Goal: Task Accomplishment & Management: Complete application form

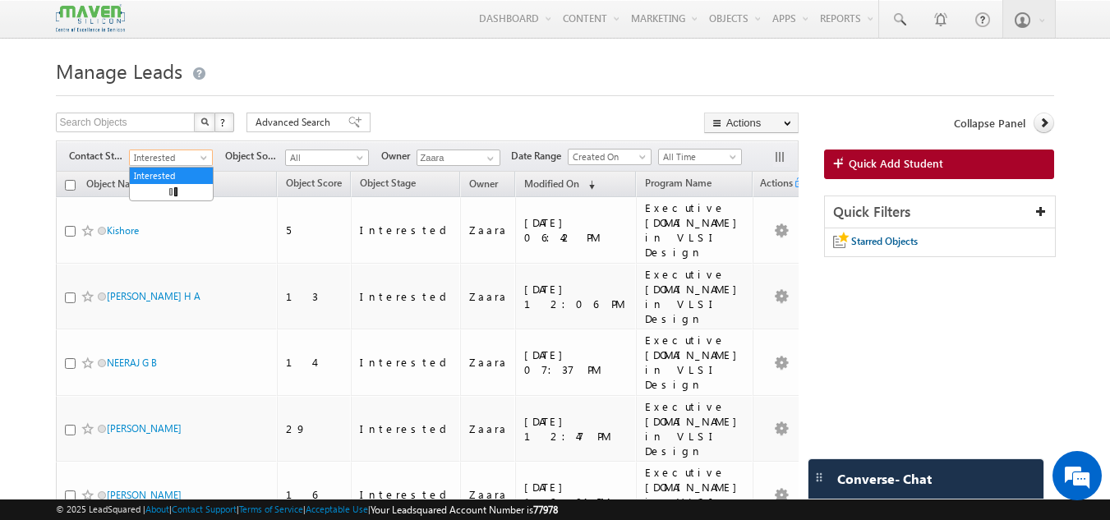
click at [183, 164] on span "Interested" at bounding box center [169, 157] width 78 height 15
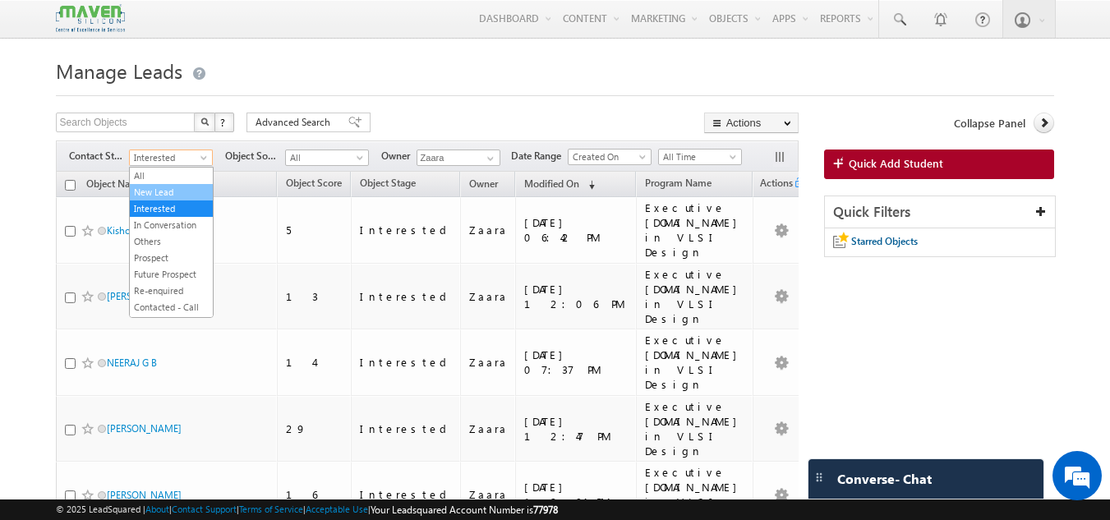
click at [183, 191] on link "New Lead" at bounding box center [171, 192] width 83 height 15
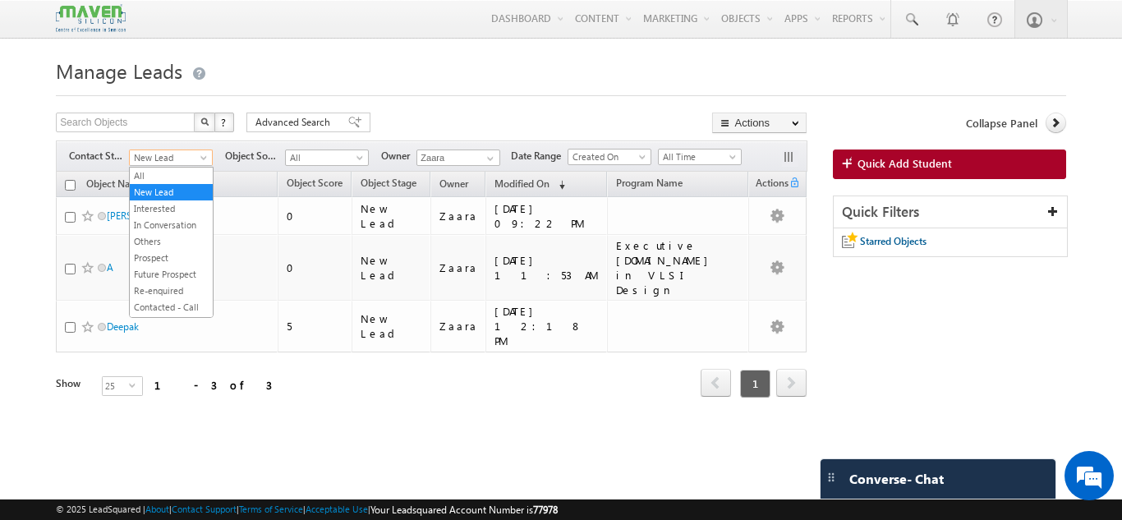
click at [154, 159] on span "New Lead" at bounding box center [169, 157] width 78 height 15
click at [176, 204] on link "Interested" at bounding box center [171, 208] width 83 height 15
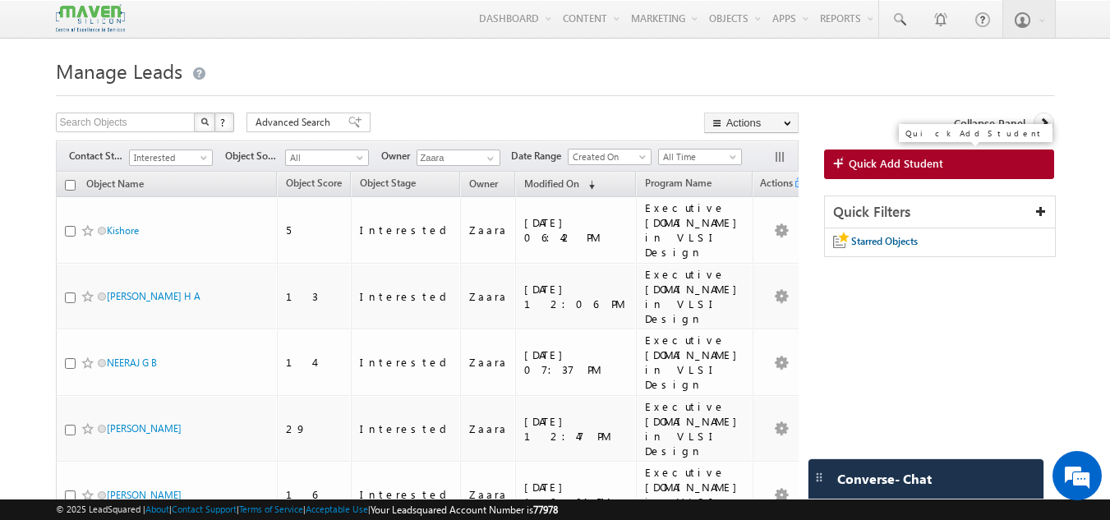
click at [895, 161] on span "Quick Add Student" at bounding box center [896, 163] width 94 height 15
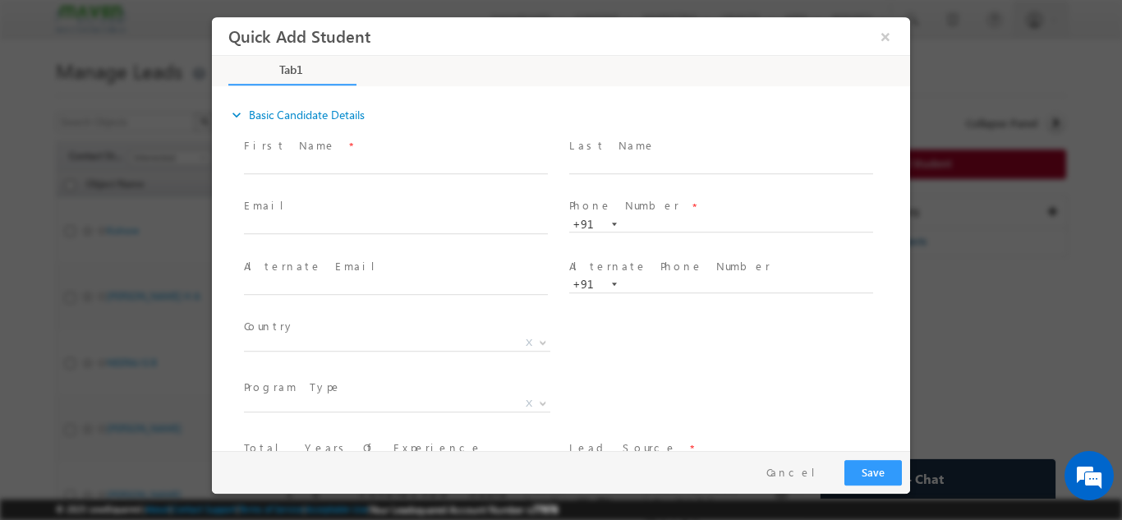
click at [697, 214] on span "Phone Number *" at bounding box center [720, 206] width 303 height 18
click at [696, 221] on input "text" at bounding box center [721, 224] width 304 height 16
paste input "[EMAIL_ADDRESS][DOMAIN_NAME]"
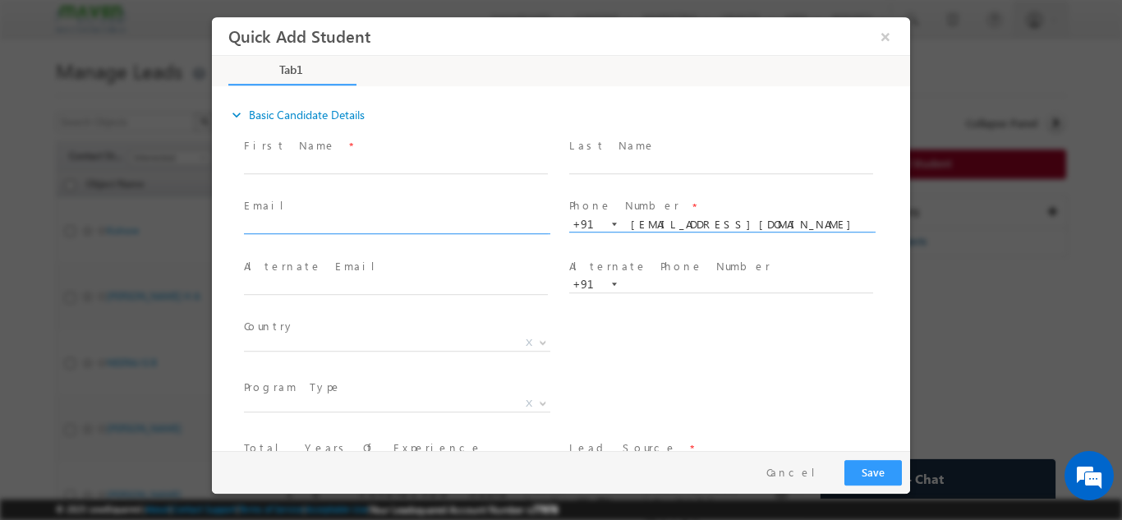
type input "21"
click at [419, 223] on input "text" at bounding box center [396, 226] width 304 height 16
type input "+91ar"
click at [346, 228] on input "text" at bounding box center [396, 226] width 304 height 16
paste input "[EMAIL_ADDRESS][DOMAIN_NAME]"
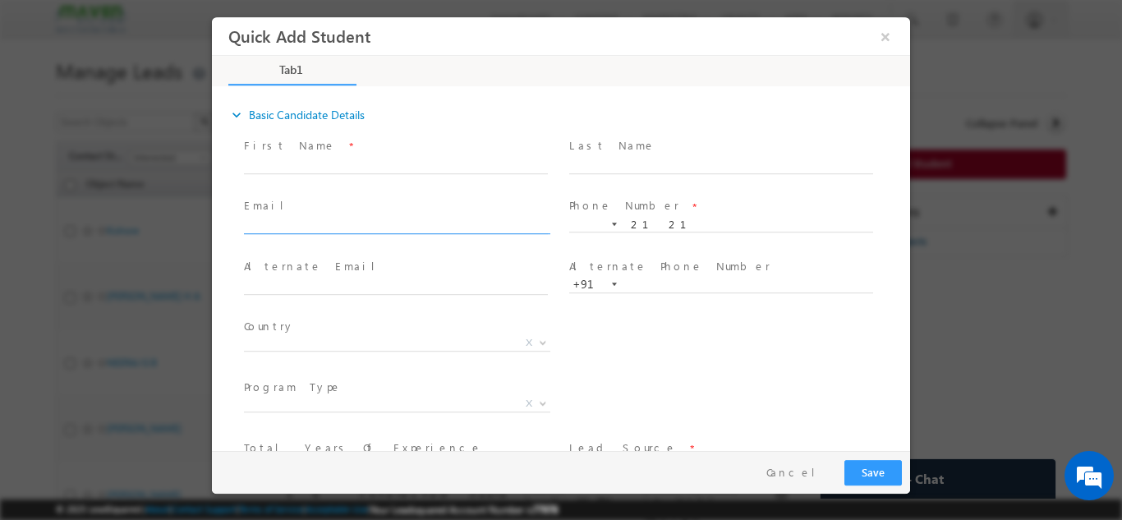
click at [313, 218] on input "text" at bounding box center [396, 226] width 304 height 16
click at [301, 220] on input "text" at bounding box center [396, 226] width 304 height 16
paste input "[EMAIL_ADDRESS][DOMAIN_NAME]"
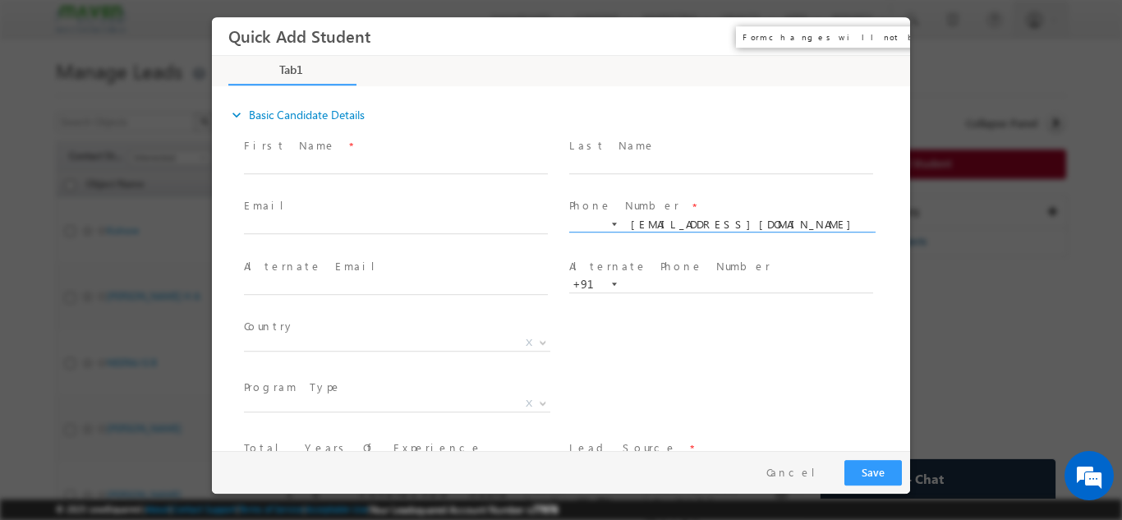
type input "212121"
click at [885, 35] on button "×" at bounding box center [886, 36] width 28 height 30
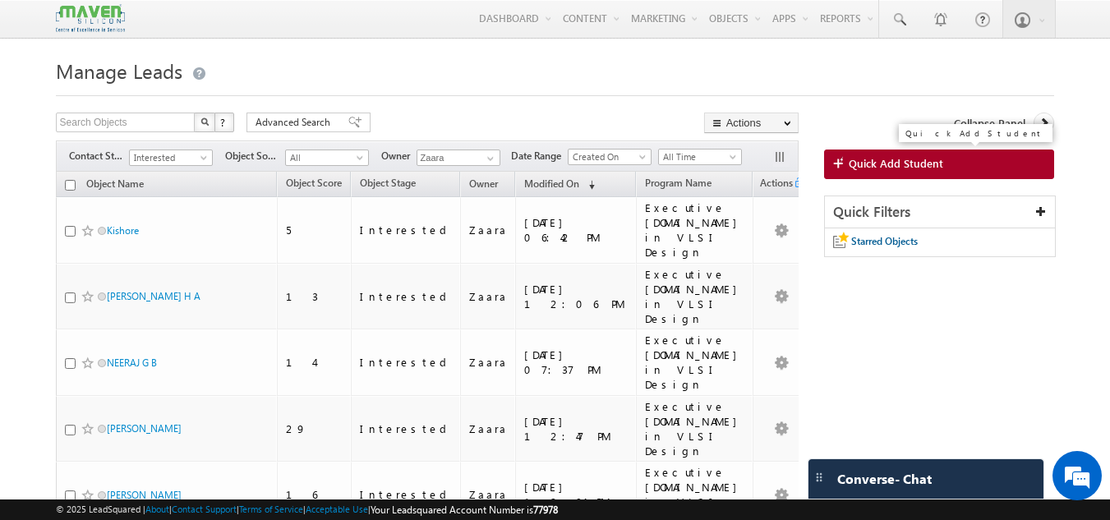
click at [931, 168] on span "Quick Add Student" at bounding box center [896, 163] width 94 height 15
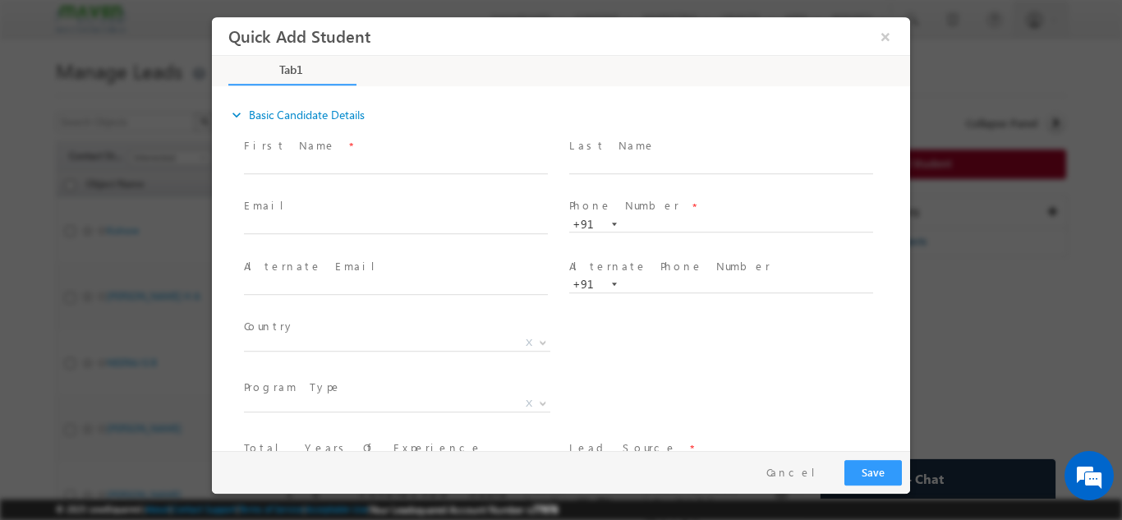
click at [242, 228] on div "Email *" at bounding box center [403, 224] width 325 height 61
click at [264, 225] on input "text" at bounding box center [396, 226] width 304 height 16
paste input "[EMAIL_ADDRESS][DOMAIN_NAME]"
type input "[EMAIL_ADDRESS][DOMAIN_NAME]"
click at [325, 202] on span "Email *" at bounding box center [395, 206] width 303 height 18
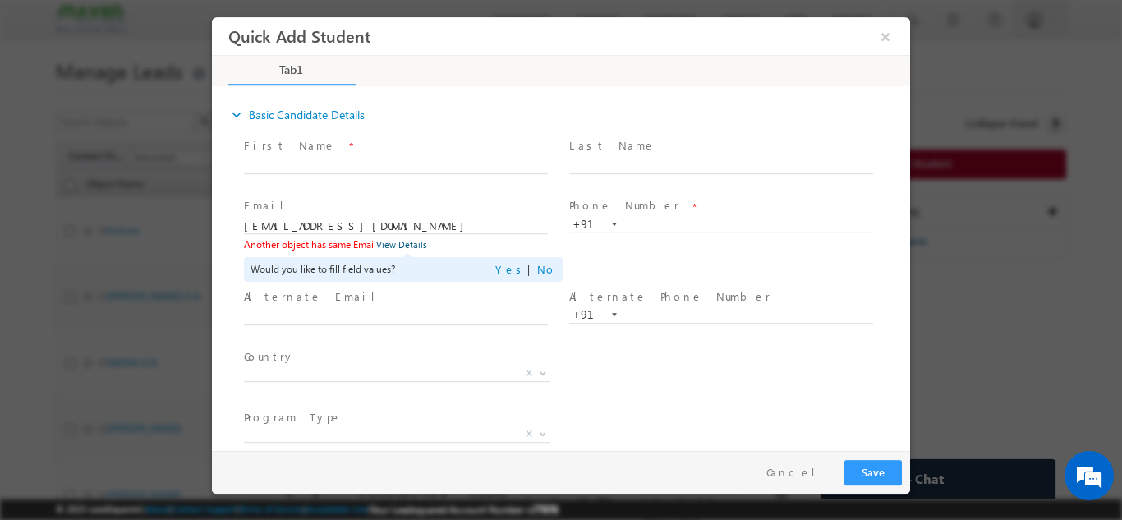
click at [403, 245] on td "Zaara" at bounding box center [403, 256] width 156 height 25
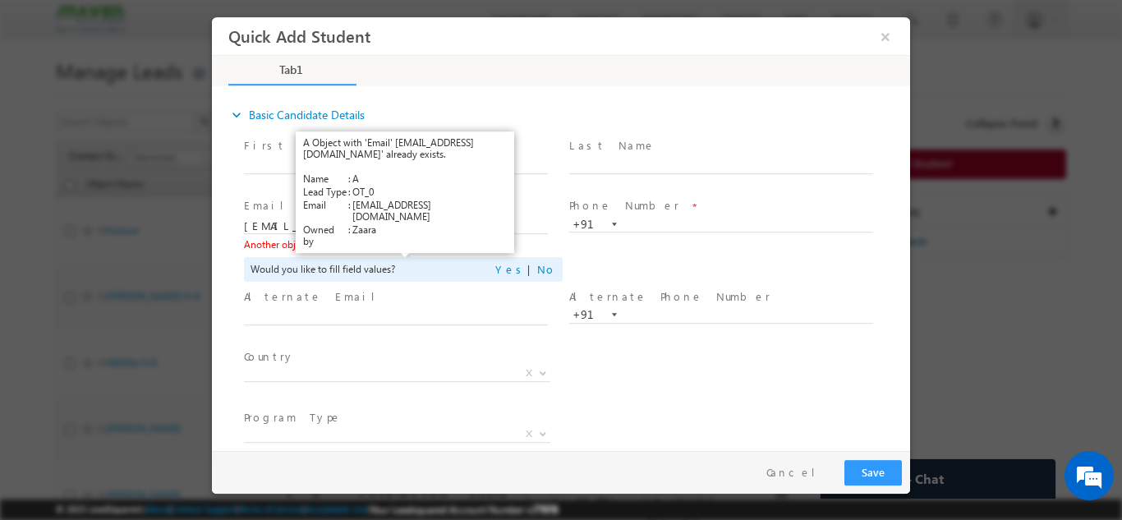
click at [403, 245] on link "View Details" at bounding box center [401, 243] width 51 height 11
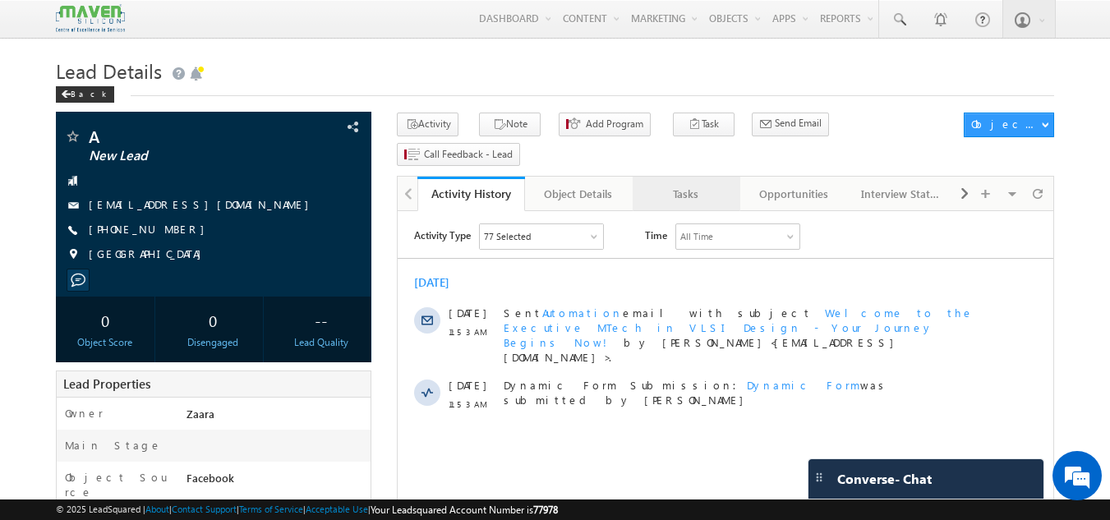
click at [700, 184] on div "Tasks" at bounding box center [686, 194] width 80 height 20
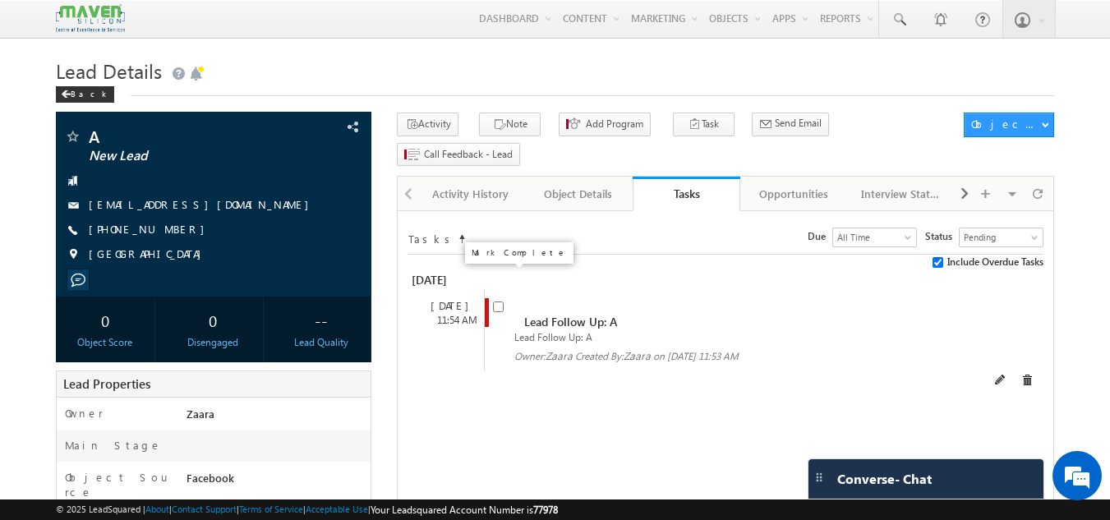
click at [502, 301] on input "checkbox" at bounding box center [498, 306] width 11 height 11
checkbox input "false"
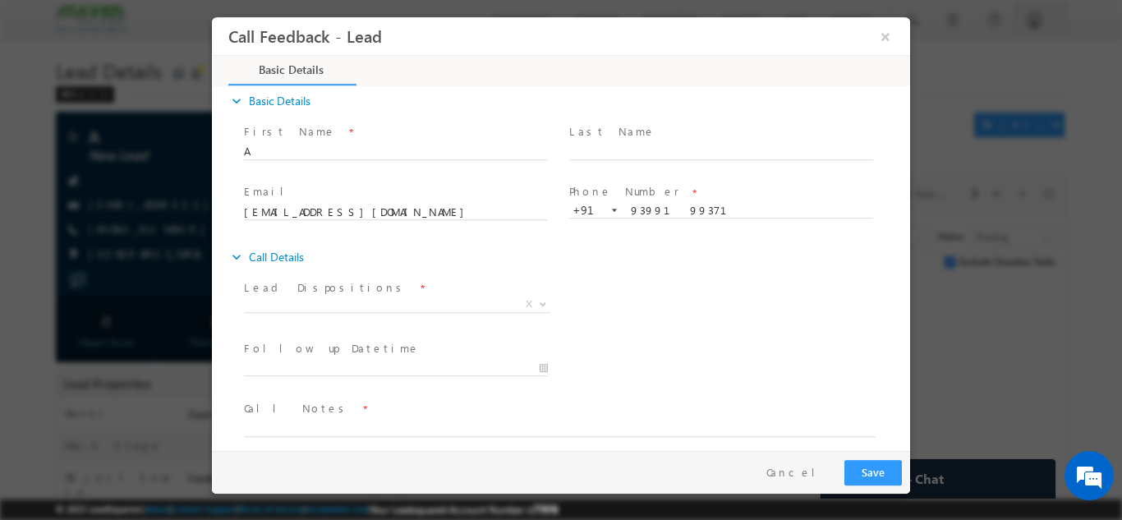
scroll to position [26, 0]
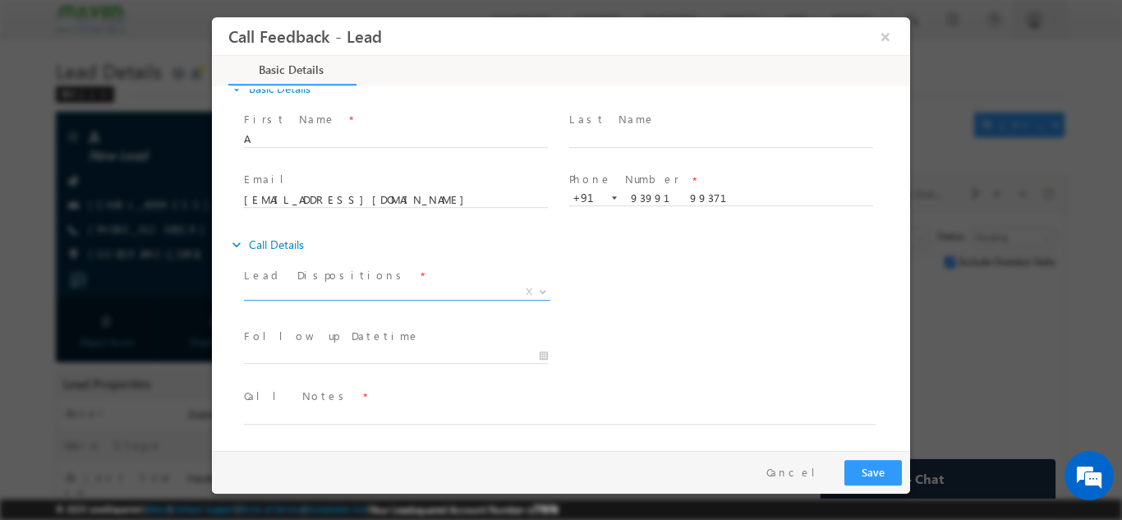
click at [351, 293] on span "X" at bounding box center [397, 291] width 306 height 16
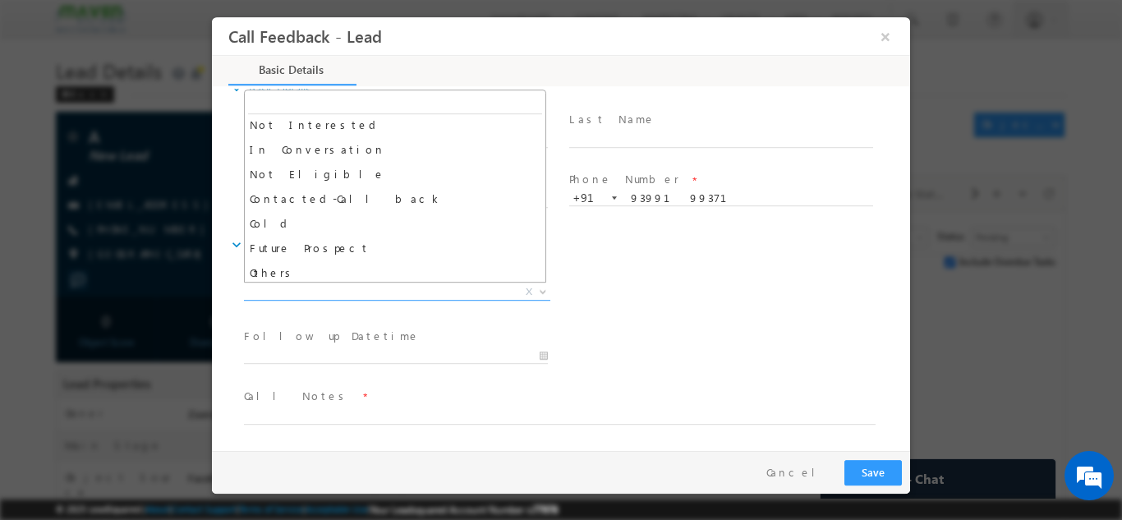
scroll to position [156, 0]
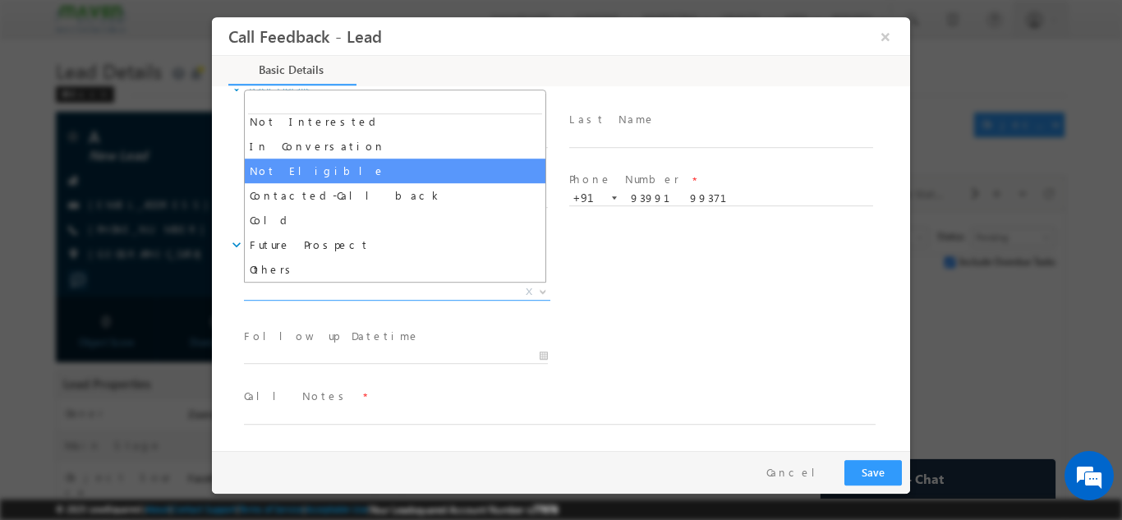
select select "Not Eligible"
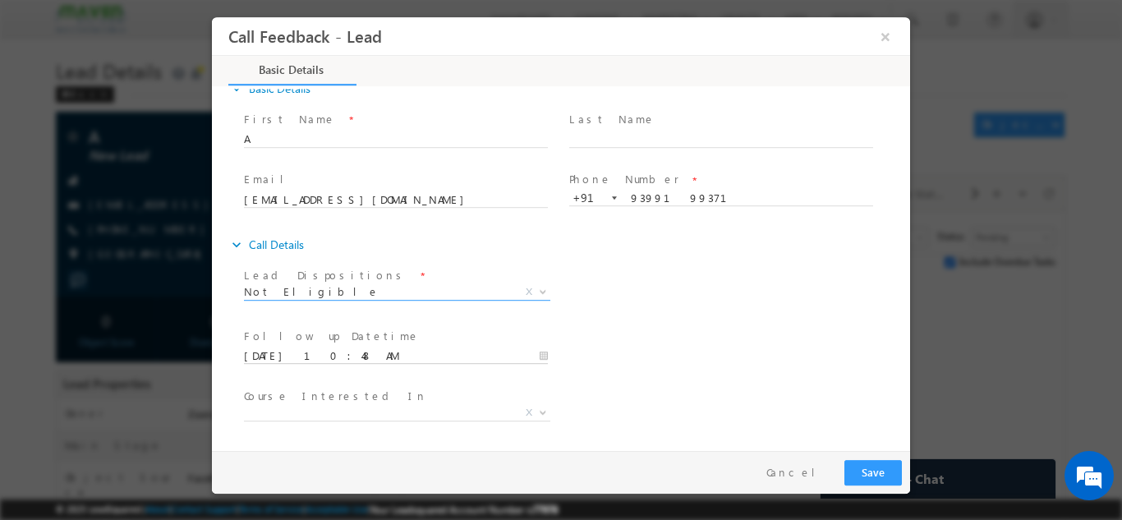
click at [375, 356] on input "[DATE] 10:48 AM" at bounding box center [396, 355] width 304 height 16
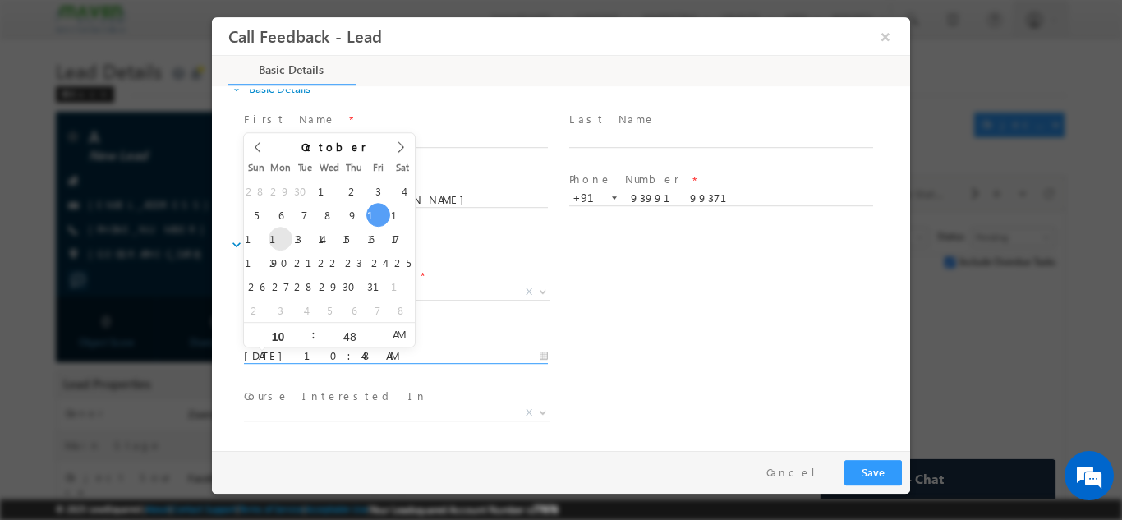
type input "[DATE] 10:48 AM"
click at [605, 321] on div "Lead Dispositions * Prospect Interested Re-enquired Invalid Number Not Contacte…" at bounding box center [575, 293] width 669 height 61
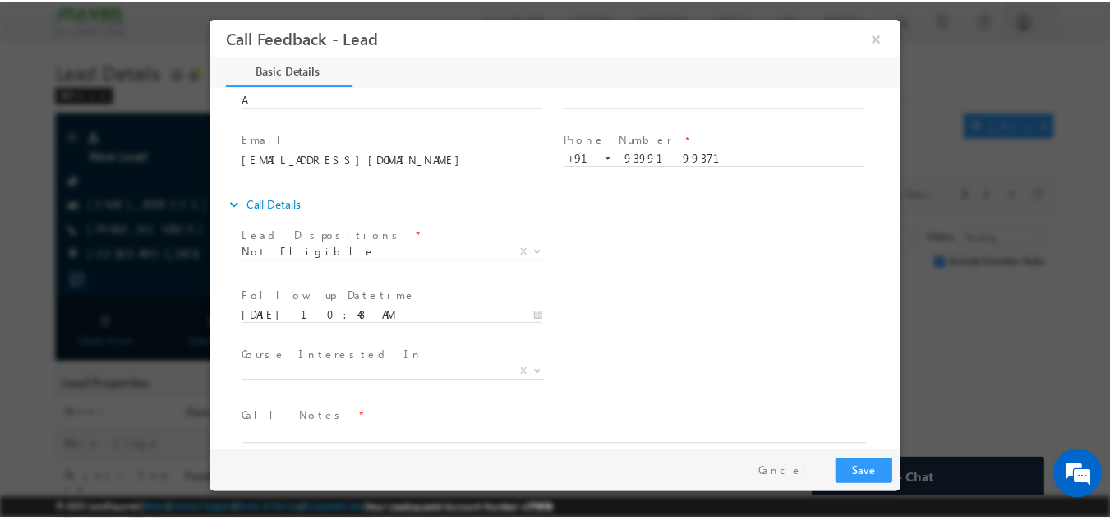
scroll to position [87, 0]
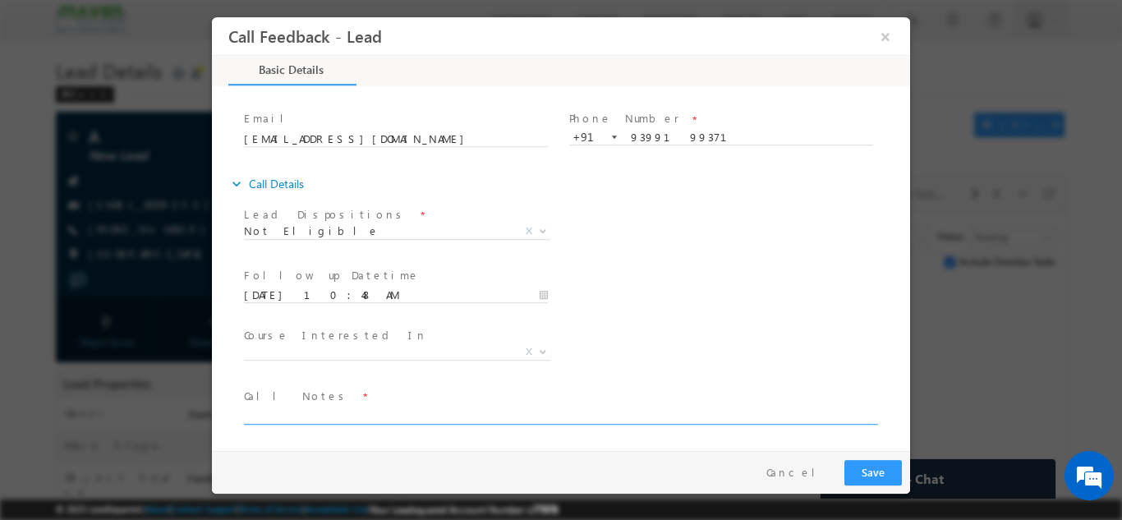
click at [394, 407] on textarea at bounding box center [560, 414] width 632 height 19
paste textarea "Lead added/ NPU / Not Educated"
type textarea "Lead added/ NPU / Not Educated"
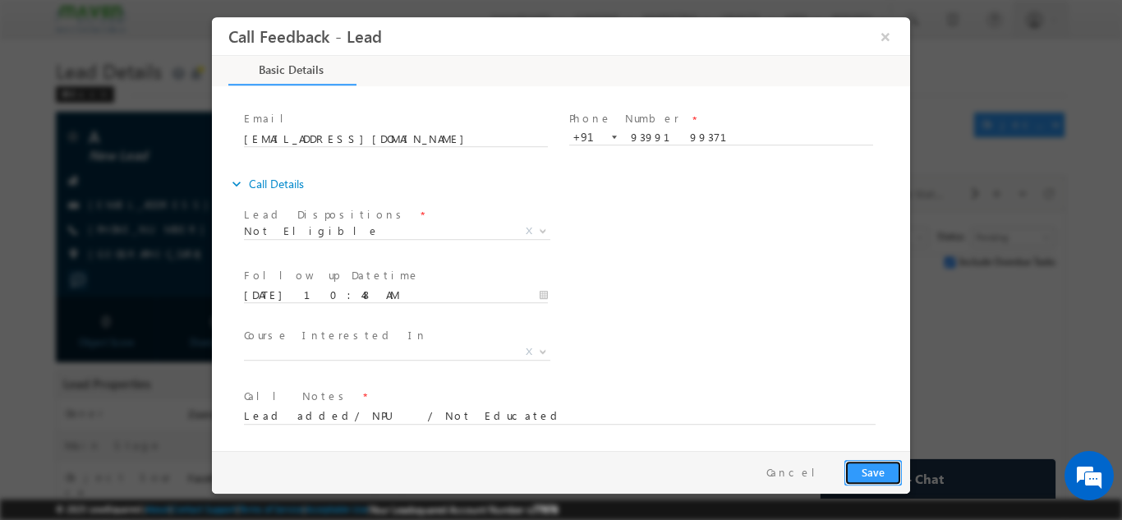
click at [898, 472] on button "Save" at bounding box center [872, 471] width 57 height 25
